Goal: Navigation & Orientation: Find specific page/section

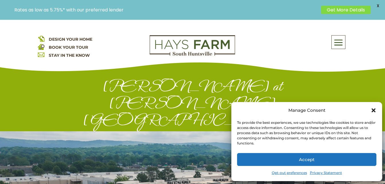
click at [375, 113] on icon "Close dialog" at bounding box center [374, 111] width 6 height 6
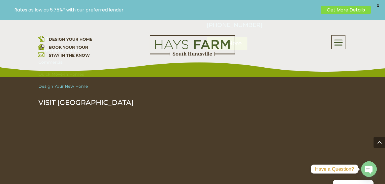
scroll to position [1234, 0]
click at [336, 49] on span at bounding box center [338, 42] width 13 height 13
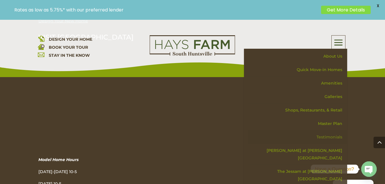
scroll to position [1300, 0]
click at [328, 72] on link "Quick Move-in Homes" at bounding box center [297, 69] width 99 height 13
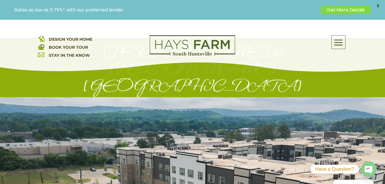
scroll to position [0, 0]
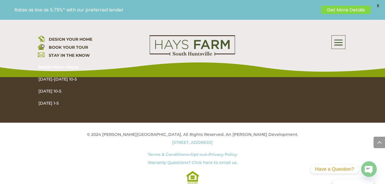
scroll to position [1318, 0]
click at [341, 36] on span at bounding box center [338, 42] width 13 height 13
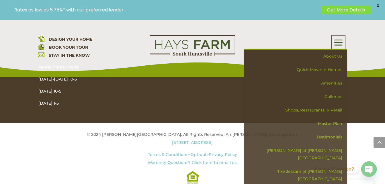
click at [336, 47] on span at bounding box center [338, 42] width 13 height 13
